Goal: Transaction & Acquisition: Purchase product/service

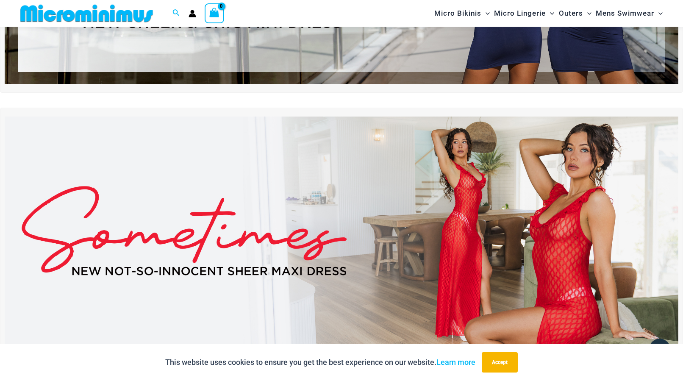
scroll to position [208, 0]
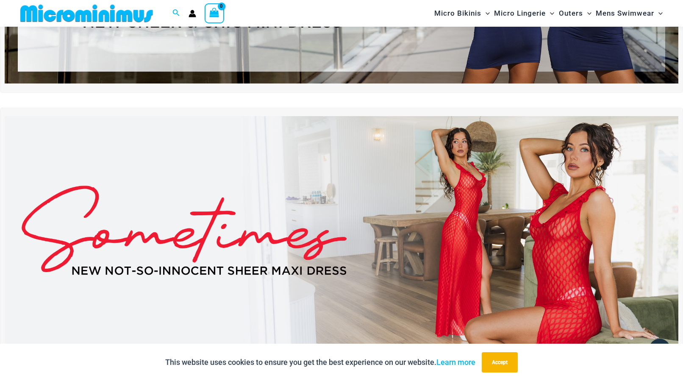
click at [409, 219] on img at bounding box center [341, 230] width 673 height 229
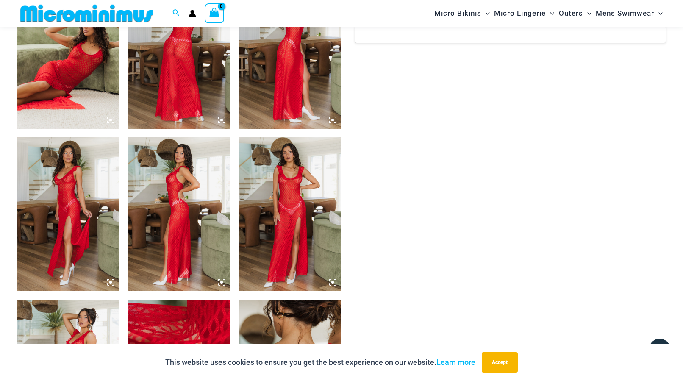
scroll to position [770, 0]
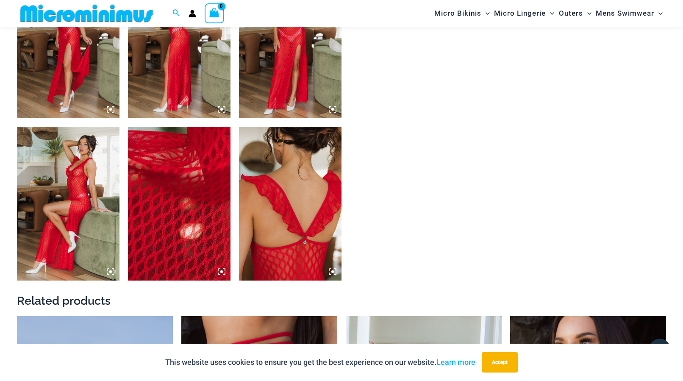
click at [68, 52] on img at bounding box center [68, 41] width 103 height 154
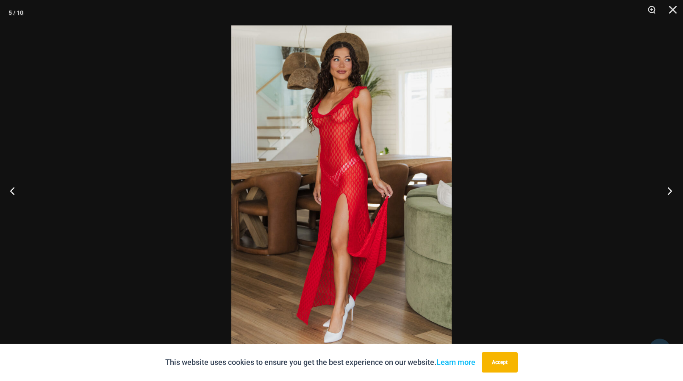
click at [666, 191] on button "Next" at bounding box center [667, 190] width 32 height 42
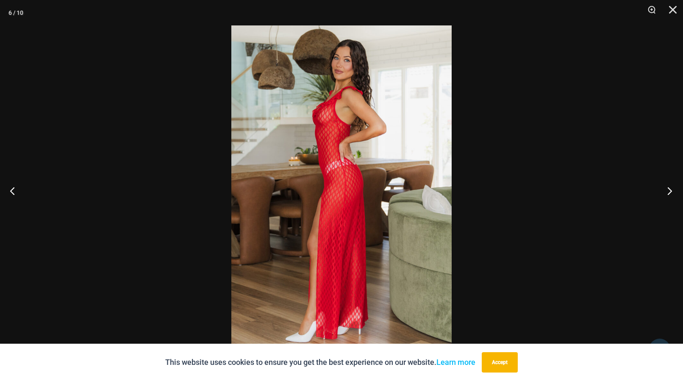
click at [665, 191] on button "Next" at bounding box center [667, 190] width 32 height 42
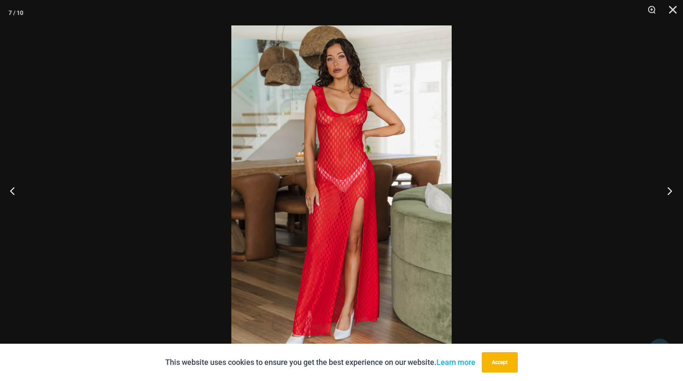
click at [665, 191] on button "Next" at bounding box center [667, 190] width 32 height 42
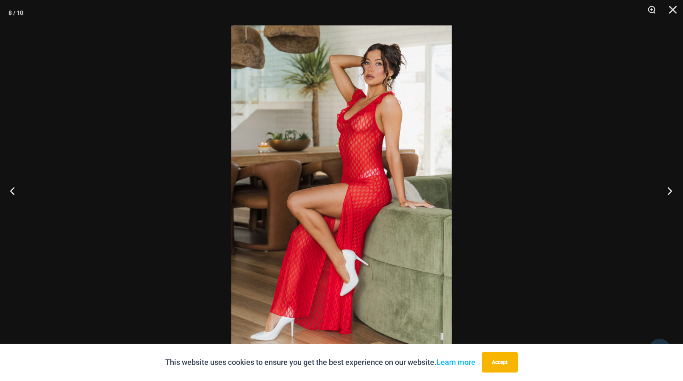
click at [665, 191] on button "Next" at bounding box center [667, 190] width 32 height 42
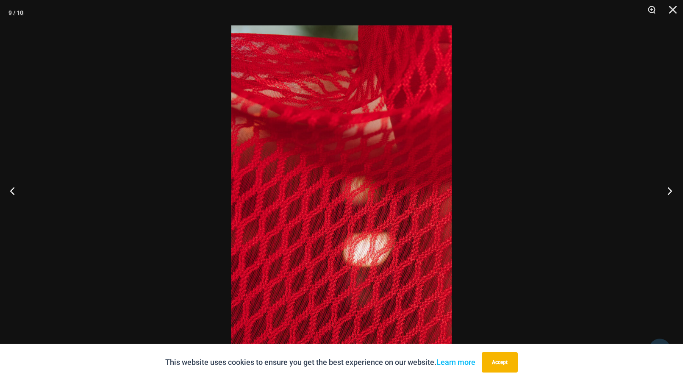
click at [665, 191] on button "Next" at bounding box center [667, 190] width 32 height 42
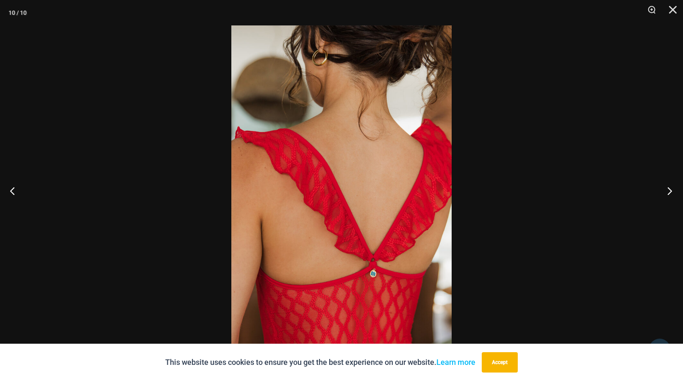
click at [665, 191] on button "Next" at bounding box center [667, 190] width 32 height 42
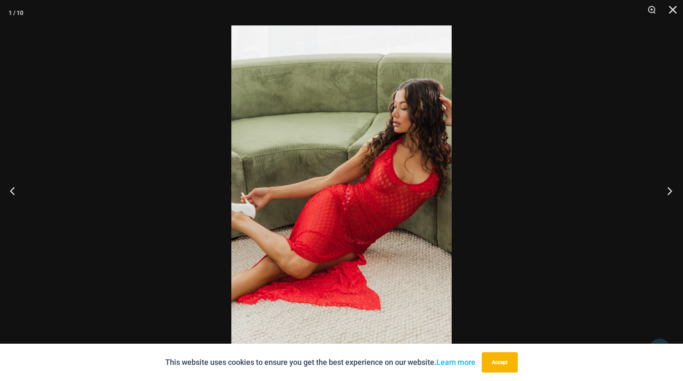
click at [665, 191] on button "Next" at bounding box center [667, 190] width 32 height 42
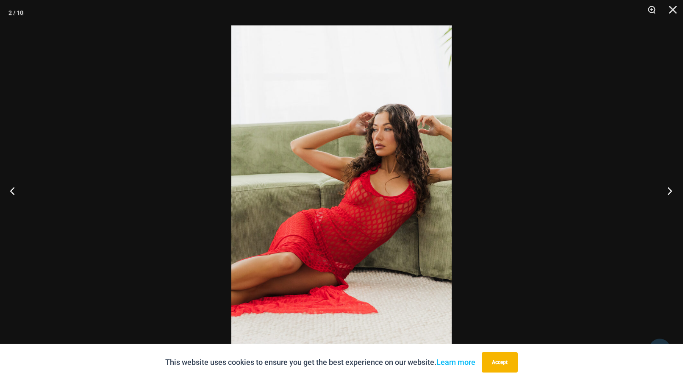
click at [665, 191] on button "Next" at bounding box center [667, 190] width 32 height 42
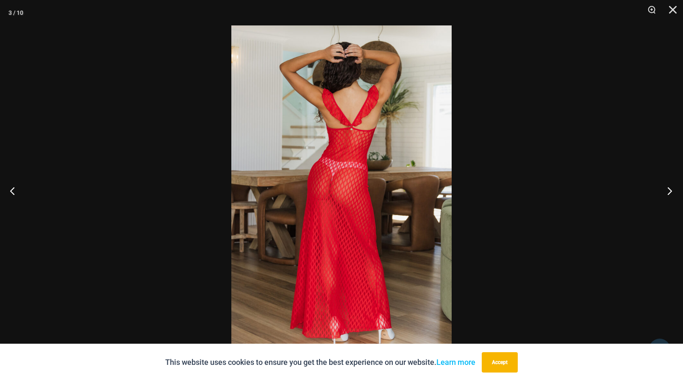
click at [665, 191] on button "Next" at bounding box center [667, 190] width 32 height 42
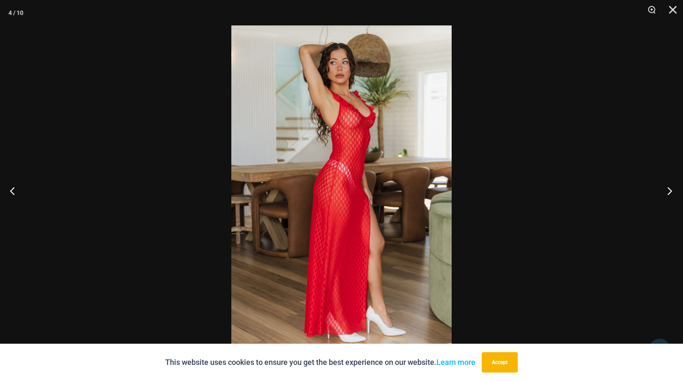
click at [665, 191] on button "Next" at bounding box center [667, 190] width 32 height 42
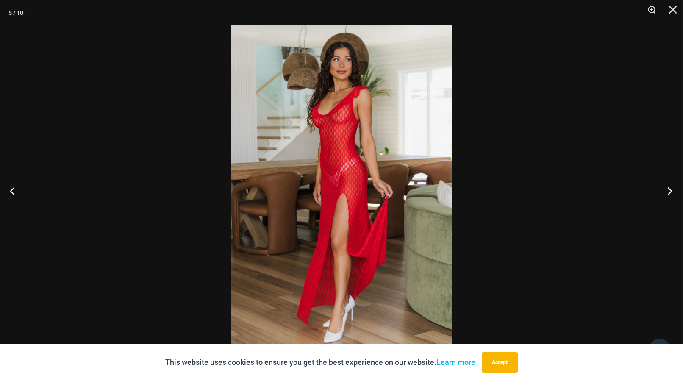
click at [665, 191] on button "Next" at bounding box center [667, 190] width 32 height 42
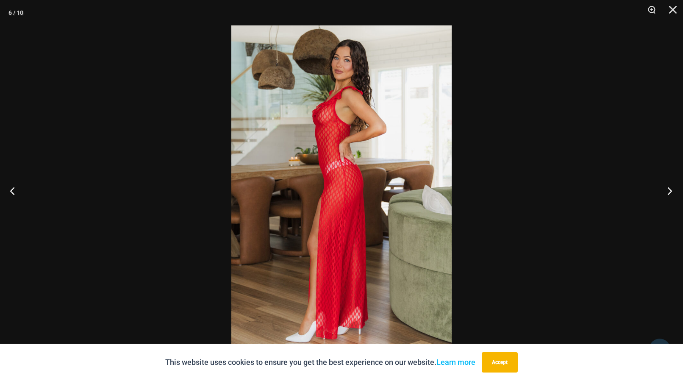
click at [665, 191] on button "Next" at bounding box center [667, 190] width 32 height 42
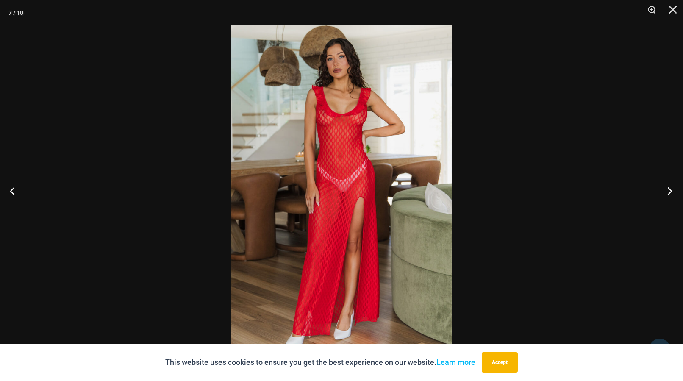
click at [665, 191] on button "Next" at bounding box center [667, 190] width 32 height 42
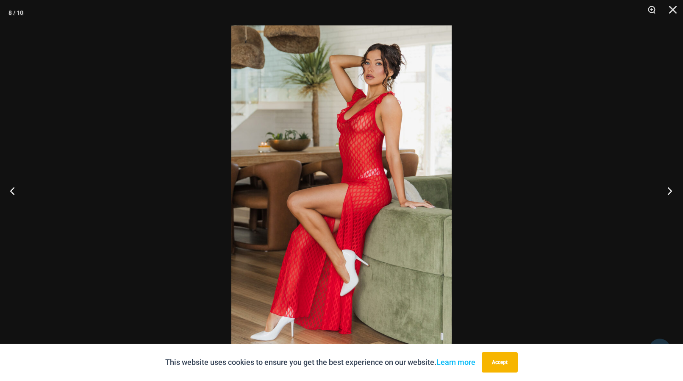
click at [665, 191] on button "Next" at bounding box center [667, 190] width 32 height 42
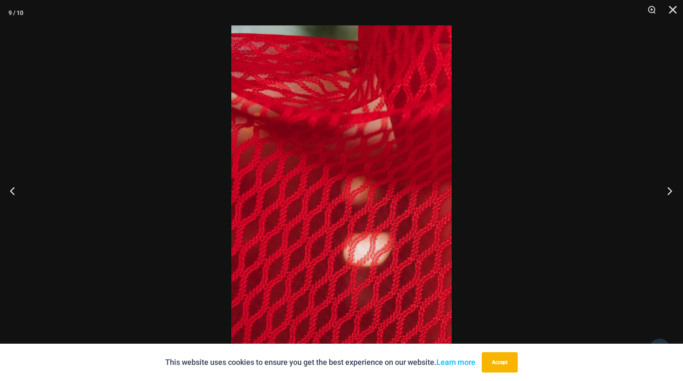
click at [665, 191] on button "Next" at bounding box center [667, 190] width 32 height 42
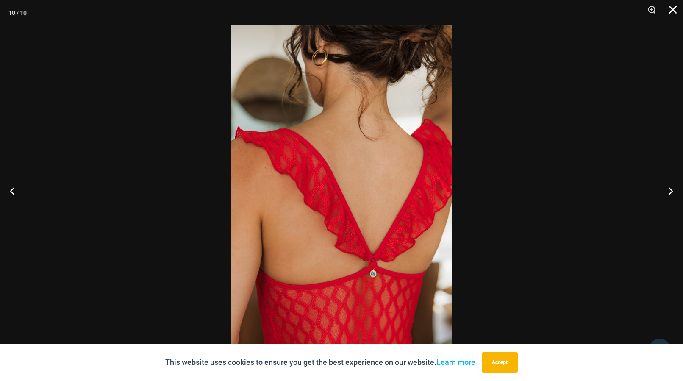
click at [677, 13] on button "Close" at bounding box center [669, 12] width 21 height 25
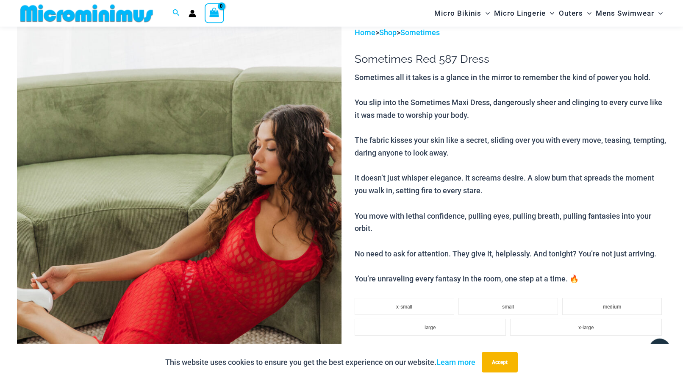
scroll to position [0, 0]
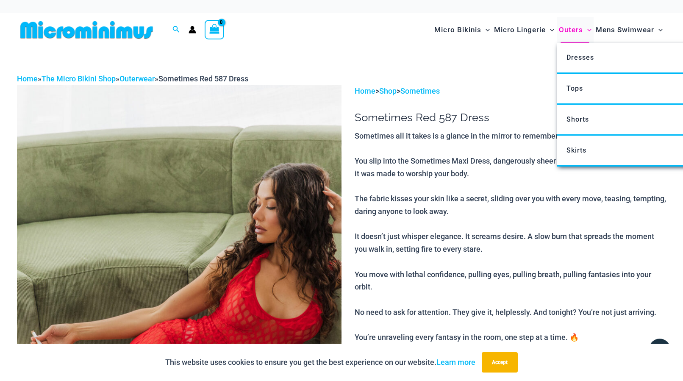
click at [567, 32] on span "Outers" at bounding box center [571, 30] width 24 height 22
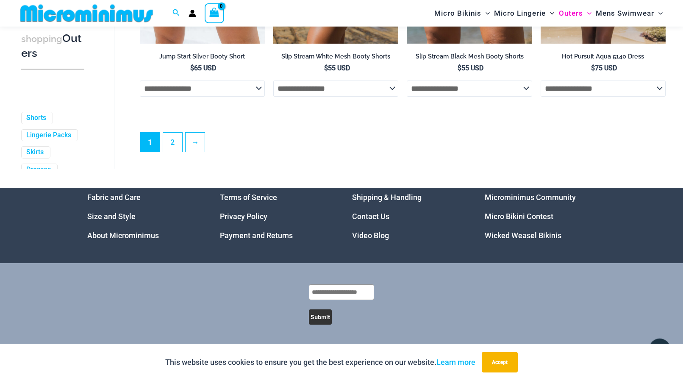
scroll to position [2191, 0]
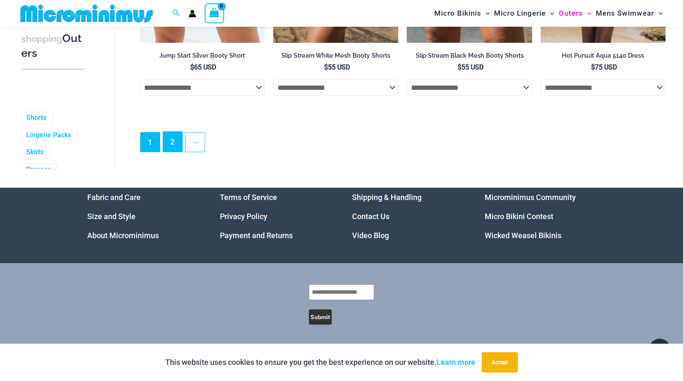
click at [175, 143] on link "2" at bounding box center [172, 142] width 19 height 20
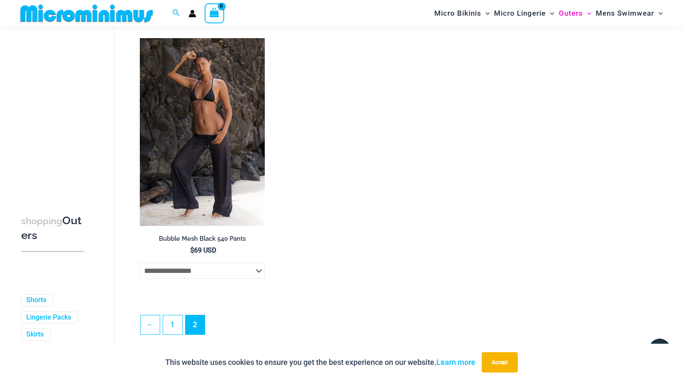
scroll to position [1289, 0]
